Goal: Task Accomplishment & Management: Complete application form

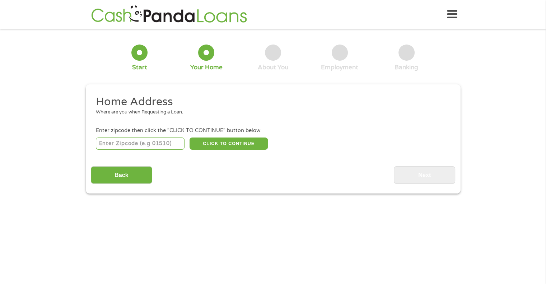
click at [157, 146] on input "number" at bounding box center [140, 143] width 89 height 12
type input "47170"
click at [222, 148] on button "CLICK TO CONTINUE" at bounding box center [228, 143] width 78 height 12
type input "47170"
type input "[GEOGRAPHIC_DATA]"
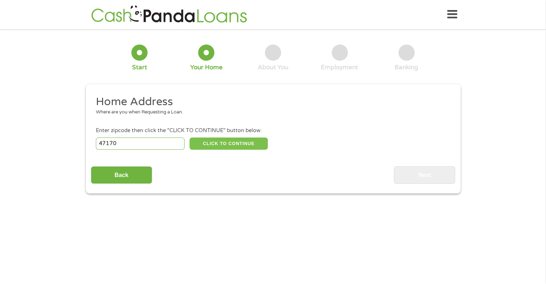
select select "[US_STATE]"
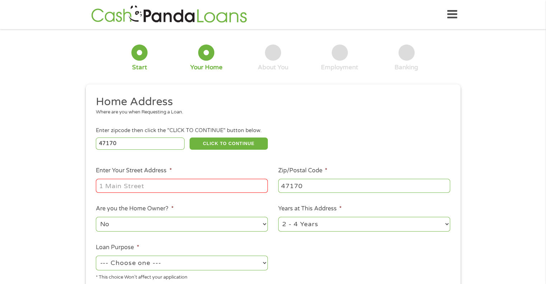
click at [197, 188] on input "Enter Your Street Address *" at bounding box center [182, 186] width 172 height 14
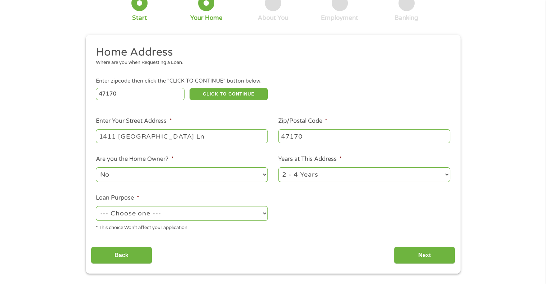
scroll to position [60, 0]
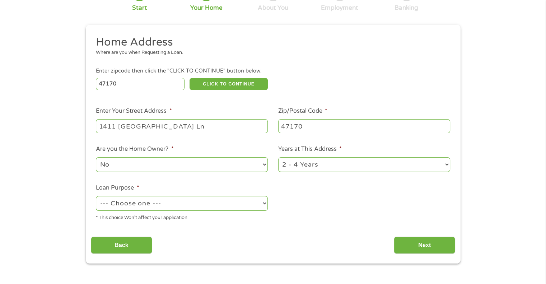
type input "1411 [GEOGRAPHIC_DATA] Ln"
click at [444, 165] on select "1 Year or less 1 - 2 Years 2 - 4 Years Over 4 Years" at bounding box center [364, 164] width 172 height 15
select select "60months"
click at [278, 158] on select "1 Year or less 1 - 2 Years 2 - 4 Years Over 4 Years" at bounding box center [364, 164] width 172 height 15
click at [264, 205] on select "--- Choose one --- Pay Bills Debt Consolidation Home Improvement Major Purchase…" at bounding box center [182, 203] width 172 height 15
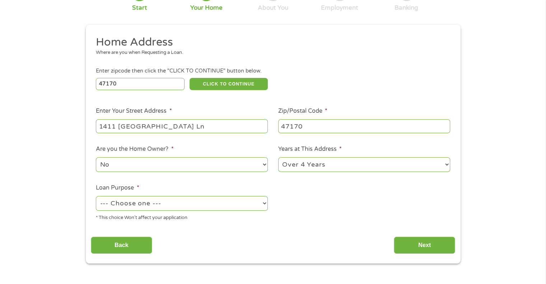
select select "debtconsolidation"
click at [96, 197] on select "--- Choose one --- Pay Bills Debt Consolidation Home Improvement Major Purchase…" at bounding box center [182, 203] width 172 height 15
click at [419, 242] on input "Next" at bounding box center [424, 245] width 61 height 18
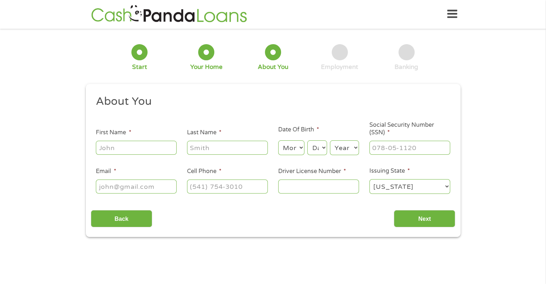
scroll to position [0, 0]
click at [124, 152] on input "First Name *" at bounding box center [136, 148] width 81 height 14
type input "[PERSON_NAME]"
type input "Huffington"
click at [302, 149] on select "Month 1 2 3 4 5 6 7 8 9 10 11 12" at bounding box center [291, 148] width 26 height 15
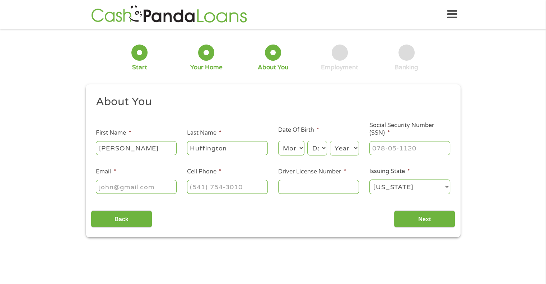
select select "5"
click at [278, 141] on select "Month 1 2 3 4 5 6 7 8 9 10 11 12" at bounding box center [291, 148] width 26 height 15
click at [322, 147] on select "Day 1 2 3 4 5 6 7 8 9 10 11 12 13 14 15 16 17 18 19 20 21 22 23 24 25 26 27 28 …" at bounding box center [316, 148] width 19 height 15
select select "25"
click at [307, 141] on select "Day 1 2 3 4 5 6 7 8 9 10 11 12 13 14 15 16 17 18 19 20 21 22 23 24 25 26 27 28 …" at bounding box center [316, 148] width 19 height 15
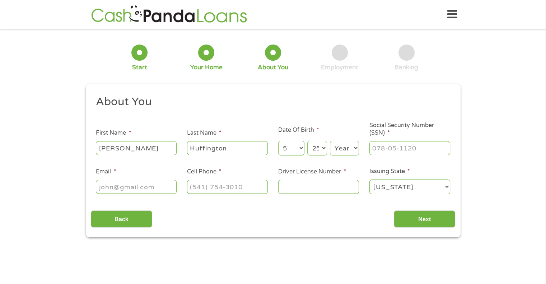
click at [354, 148] on select "Year [DATE] 2006 2005 2004 2003 2002 2001 2000 1999 1998 1997 1996 1995 1994 19…" at bounding box center [344, 148] width 29 height 15
select select "1979"
click at [330, 141] on select "Year [DATE] 2006 2005 2004 2003 2002 2001 2000 1999 1998 1997 1996 1995 1994 19…" at bounding box center [344, 148] width 29 height 15
click at [382, 147] on input "___-__-____" at bounding box center [409, 148] width 81 height 14
type input "315-86-8702"
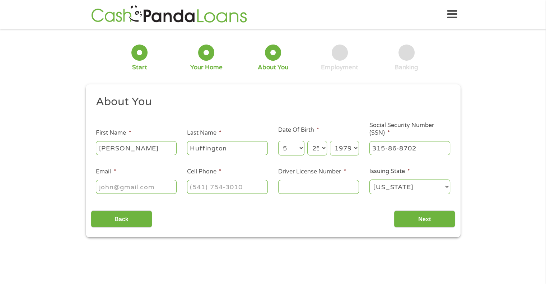
click at [150, 184] on input "Email *" at bounding box center [136, 187] width 81 height 14
type input "[EMAIL_ADDRESS][DOMAIN_NAME]"
click at [189, 189] on input "(___) ___-____" at bounding box center [227, 187] width 81 height 14
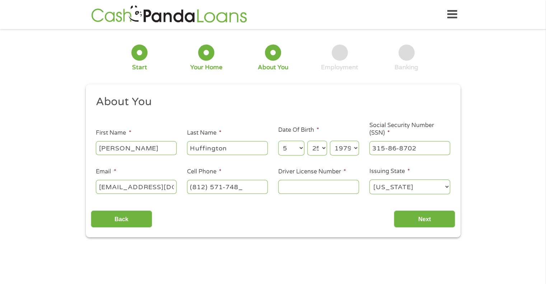
type input "[PHONE_NUMBER]"
click at [292, 195] on div at bounding box center [318, 187] width 81 height 17
click at [291, 187] on input "Driver License Number *" at bounding box center [318, 187] width 81 height 14
type input "0870127836"
click at [412, 218] on input "Next" at bounding box center [424, 219] width 61 height 18
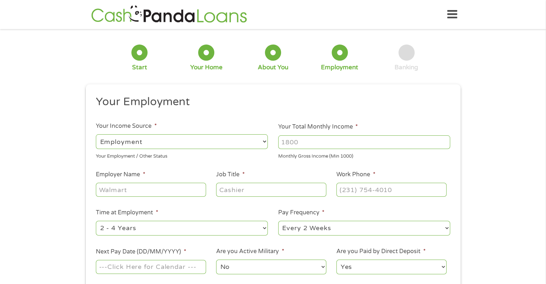
scroll to position [3, 3]
click at [347, 140] on input "Your Total Monthly Income *" at bounding box center [364, 142] width 172 height 14
type input "2"
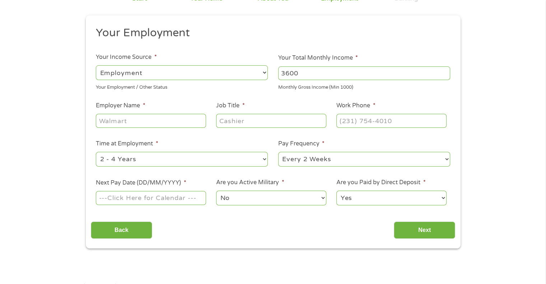
scroll to position [72, 0]
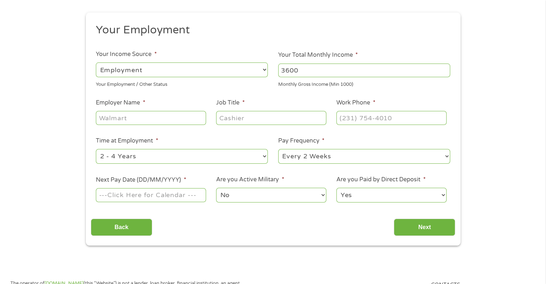
type input "3600"
click at [170, 119] on input "Employer Name *" at bounding box center [151, 118] width 110 height 14
type input "L"
type input "Turning Point"
click at [227, 115] on input "Job Title *" at bounding box center [271, 118] width 110 height 14
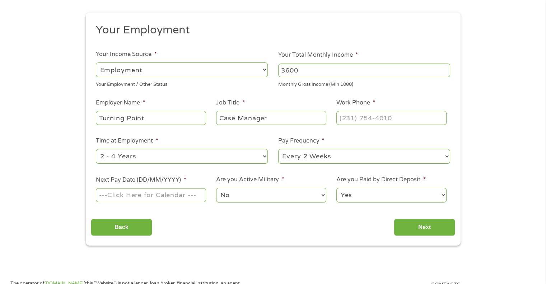
type input "Case Manager"
click at [364, 114] on input "(___) ___-____" at bounding box center [391, 118] width 110 height 14
type input "[PHONE_NUMBER]"
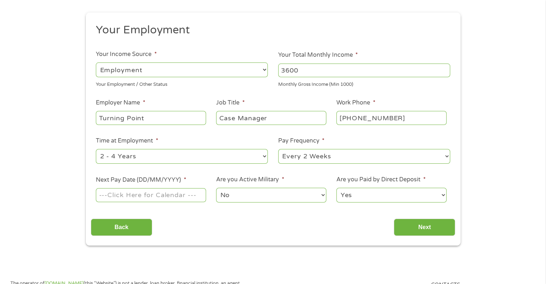
click at [170, 197] on input "Next Pay Date (DD/MM/YYYY) *" at bounding box center [151, 195] width 110 height 14
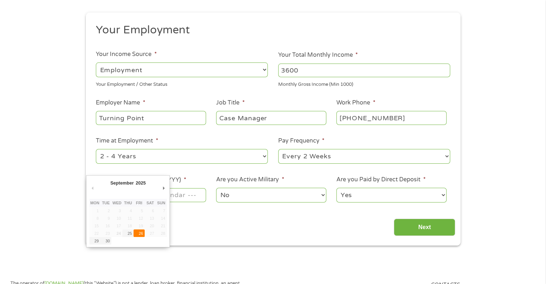
type input "[DATE]"
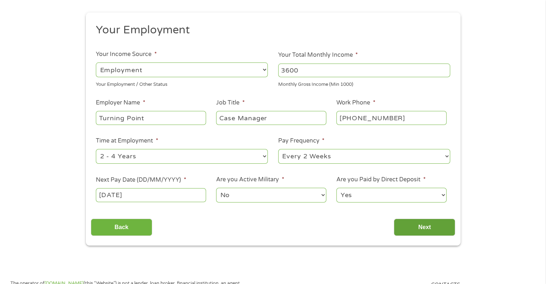
click at [423, 224] on input "Next" at bounding box center [424, 227] width 61 height 18
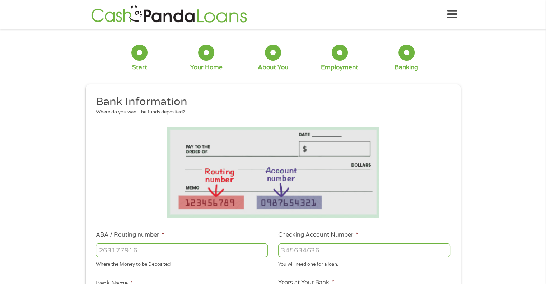
scroll to position [0, 0]
click at [217, 250] on input "ABA / Routing number *" at bounding box center [182, 250] width 172 height 14
type input "083904563"
type input "GERMAN AMERICAN BANCORP"
type input "083904563"
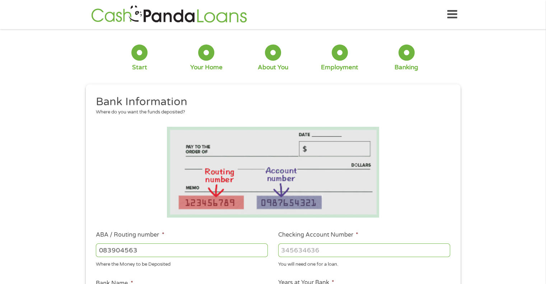
click at [356, 246] on input "Checking Account Number *" at bounding box center [364, 250] width 172 height 14
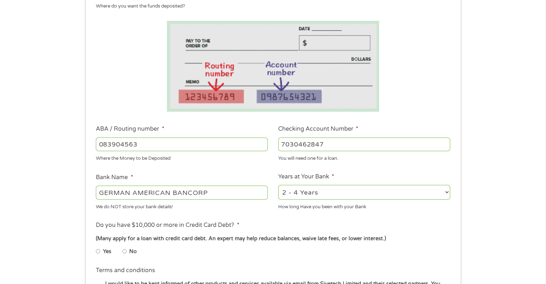
scroll to position [108, 0]
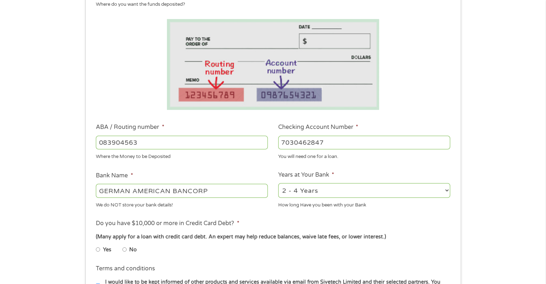
type input "7030462847"
click at [444, 187] on select "2 - 4 Years 6 - 12 Months 1 - 2 Years Over 4 Years" at bounding box center [364, 190] width 172 height 15
select select "60months"
click at [278, 183] on select "2 - 4 Years 6 - 12 Months 1 - 2 Years Over 4 Years" at bounding box center [364, 190] width 172 height 15
click at [125, 249] on input "No" at bounding box center [124, 249] width 4 height 11
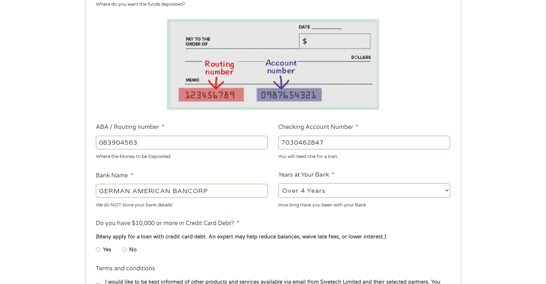
radio input "true"
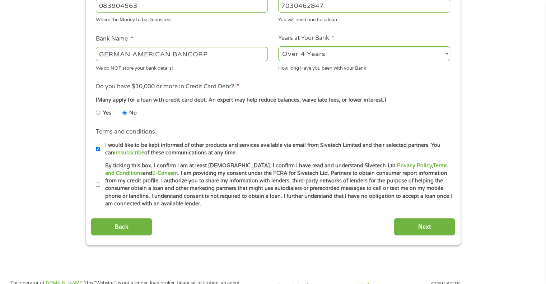
scroll to position [251, 0]
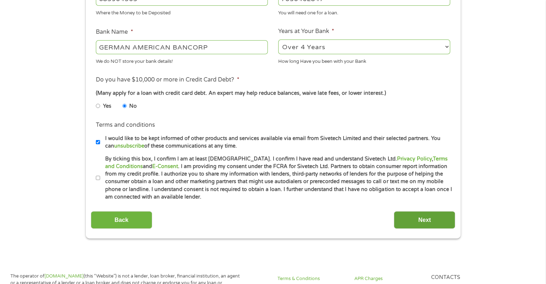
click at [420, 221] on input "Next" at bounding box center [424, 220] width 61 height 18
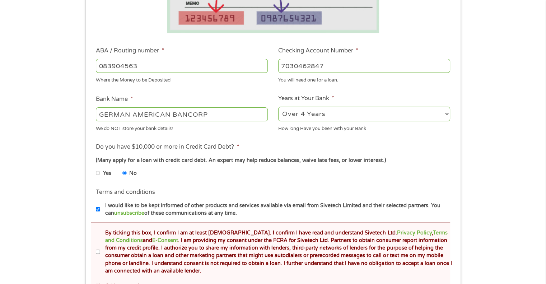
scroll to position [215, 0]
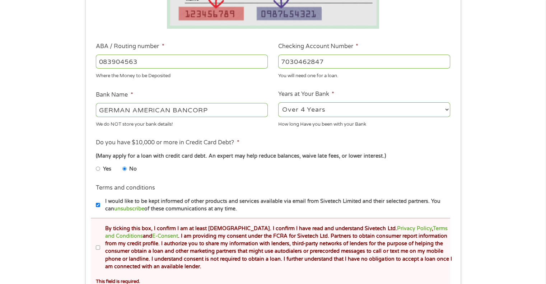
click at [99, 246] on input "By ticking this box, I confirm I am at least [DEMOGRAPHIC_DATA]. I confirm I ha…" at bounding box center [98, 247] width 4 height 11
checkbox input "true"
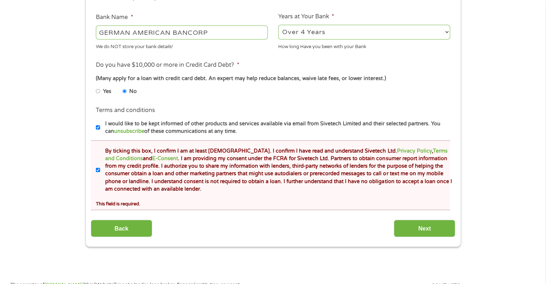
scroll to position [299, 0]
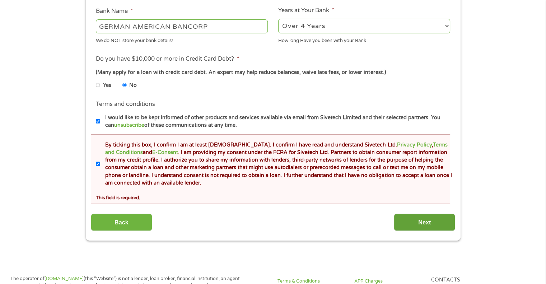
click at [436, 221] on input "Next" at bounding box center [424, 222] width 61 height 18
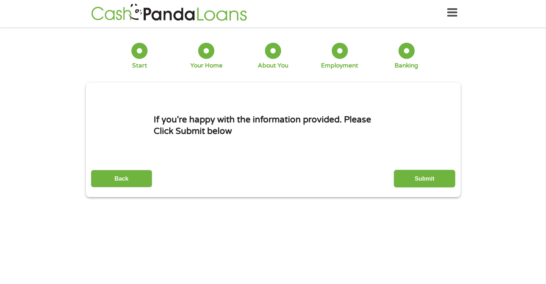
scroll to position [0, 0]
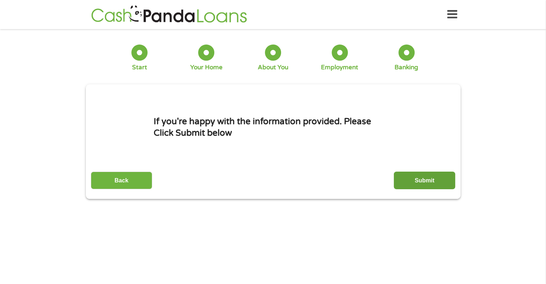
click at [424, 180] on input "Submit" at bounding box center [424, 180] width 61 height 18
